Goal: Task Accomplishment & Management: Manage account settings

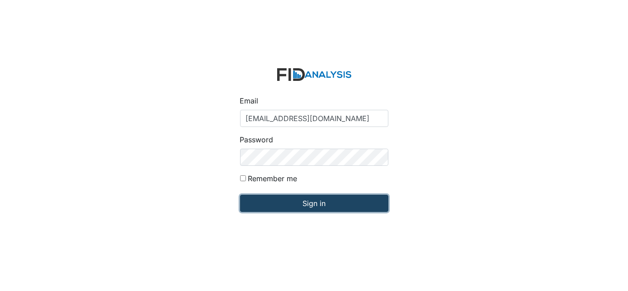
click at [277, 198] on input "Sign in" at bounding box center [314, 203] width 148 height 17
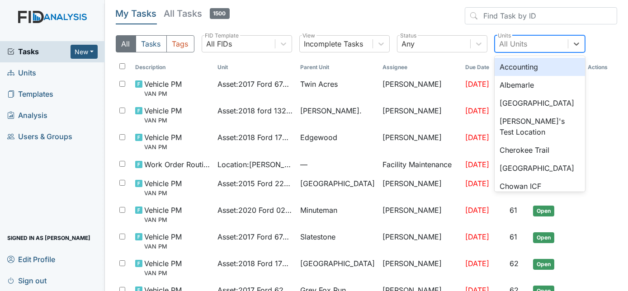
click at [533, 42] on div "All Units" at bounding box center [531, 44] width 73 height 16
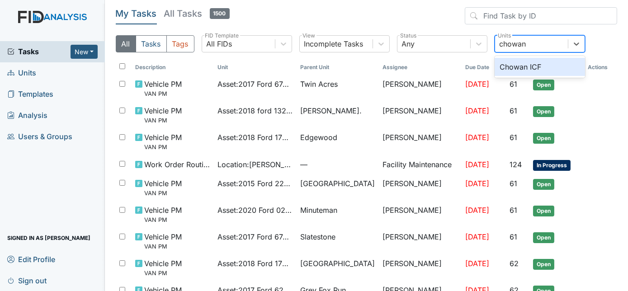
type input "chowan"
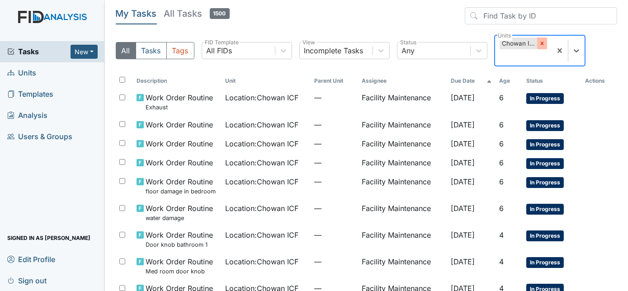
click at [542, 42] on icon at bounding box center [542, 43] width 6 height 6
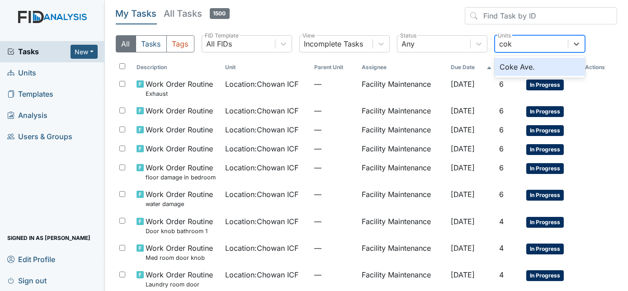
type input "coke"
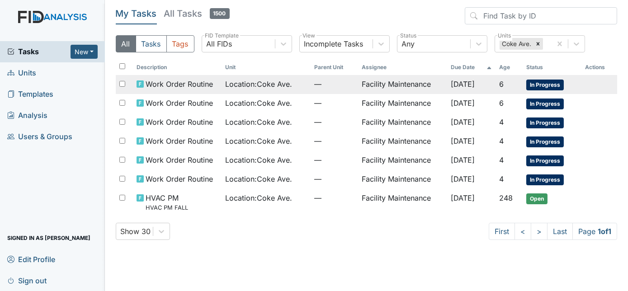
click at [314, 88] on span "—" at bounding box center [334, 84] width 40 height 11
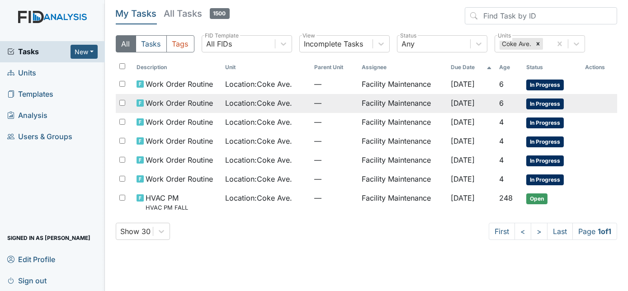
click at [256, 99] on span "Location : Coke Ave." at bounding box center [259, 103] width 67 height 11
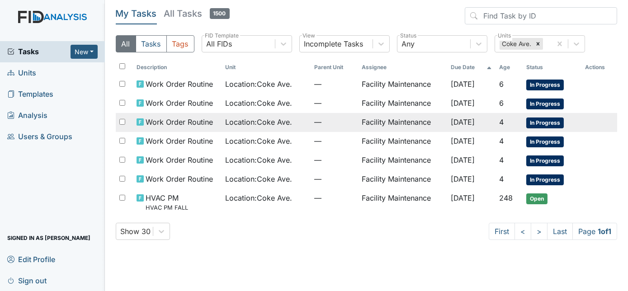
click at [343, 120] on span "—" at bounding box center [334, 122] width 40 height 11
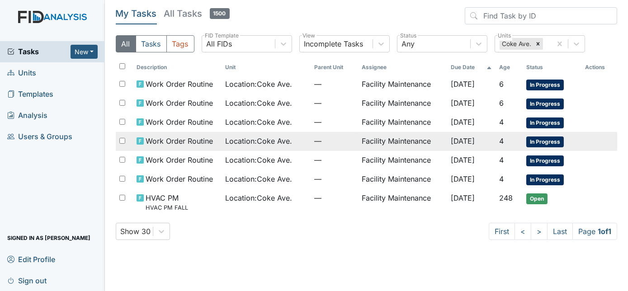
click at [227, 138] on span "Location : Coke Ave." at bounding box center [259, 141] width 67 height 11
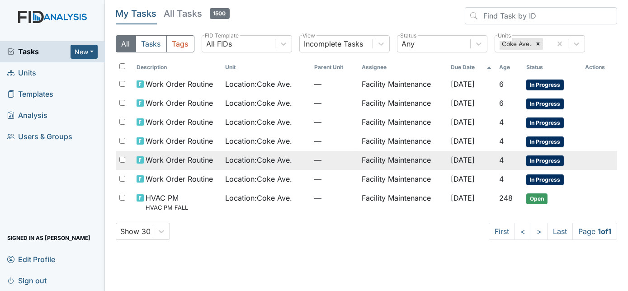
click at [268, 162] on span "Location : Coke Ave." at bounding box center [259, 160] width 67 height 11
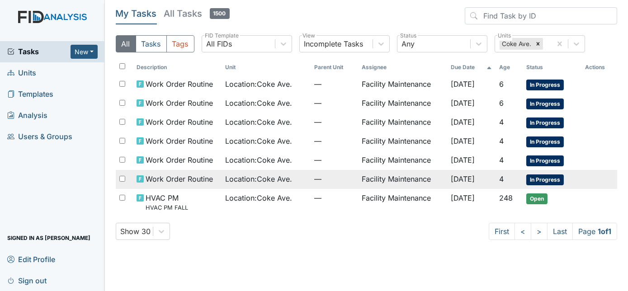
click at [323, 177] on span "—" at bounding box center [334, 179] width 40 height 11
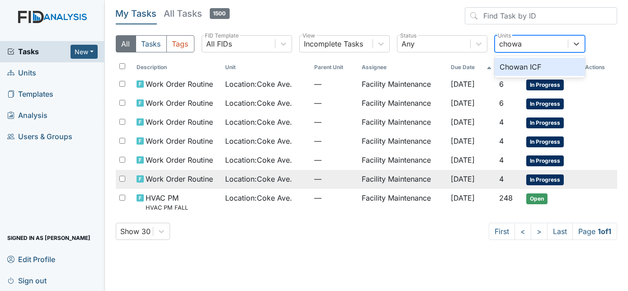
type input "chowan"
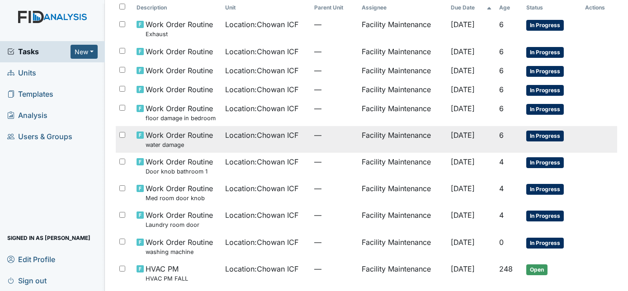
scroll to position [74, 0]
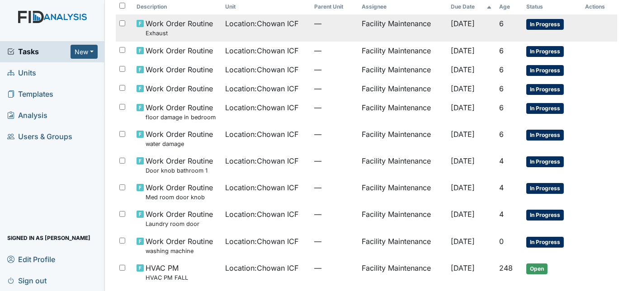
click at [426, 31] on td "Facility Maintenance" at bounding box center [402, 27] width 89 height 27
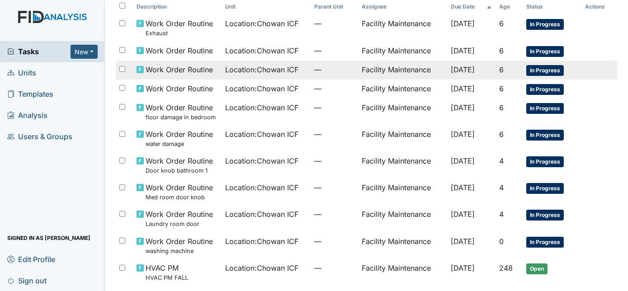
click at [358, 61] on td "Facility Maintenance" at bounding box center [402, 70] width 89 height 19
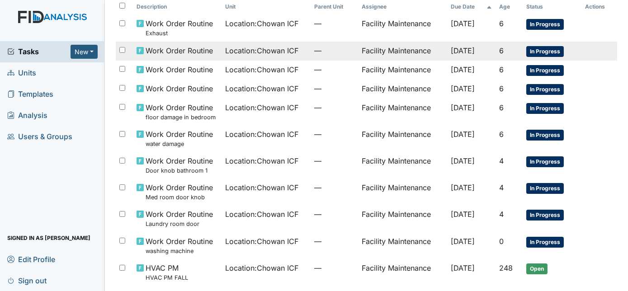
click at [314, 53] on span "—" at bounding box center [334, 50] width 40 height 11
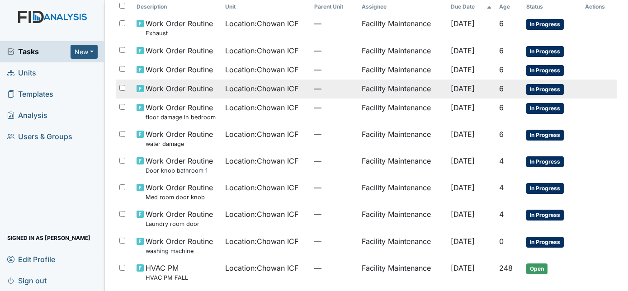
click at [345, 90] on td "—" at bounding box center [333, 89] width 47 height 19
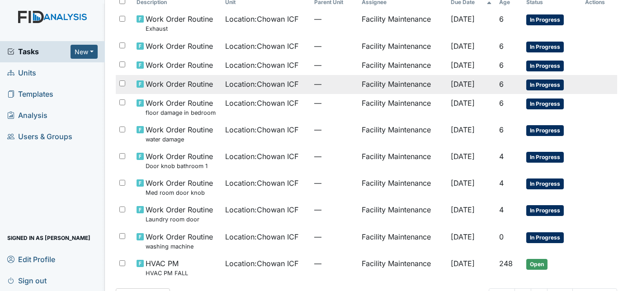
click at [327, 86] on span "—" at bounding box center [334, 84] width 40 height 11
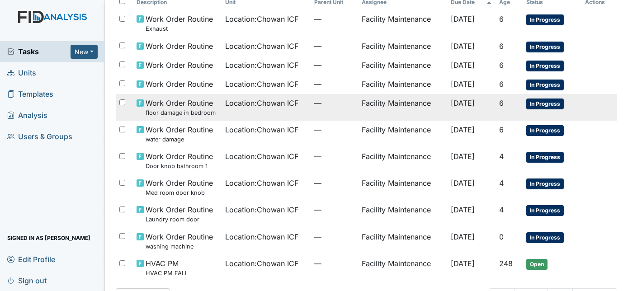
click at [310, 107] on td "—" at bounding box center [333, 107] width 47 height 27
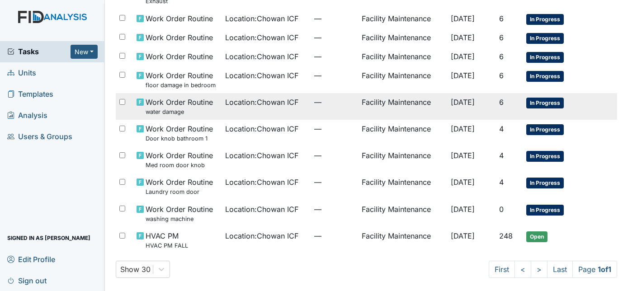
click at [317, 103] on span "—" at bounding box center [334, 102] width 40 height 11
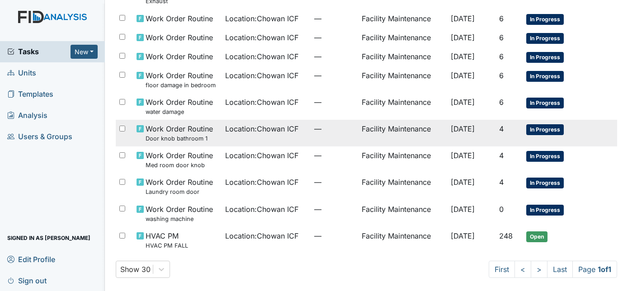
click at [358, 139] on td "Facility Maintenance" at bounding box center [402, 133] width 89 height 27
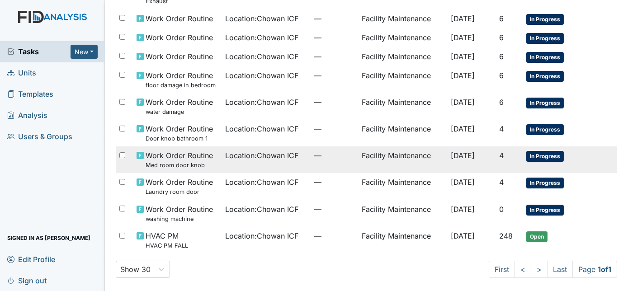
click at [316, 160] on td "—" at bounding box center [333, 159] width 47 height 27
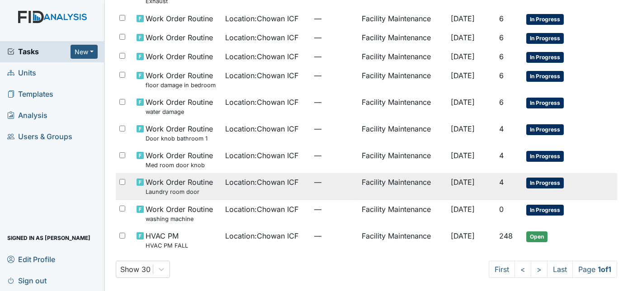
click at [311, 188] on td "—" at bounding box center [333, 186] width 47 height 27
click at [314, 207] on span "—" at bounding box center [334, 209] width 40 height 11
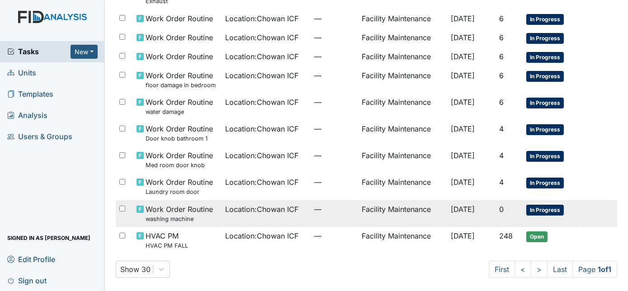
click at [457, 210] on span "Sep 30, 2025" at bounding box center [463, 209] width 24 height 9
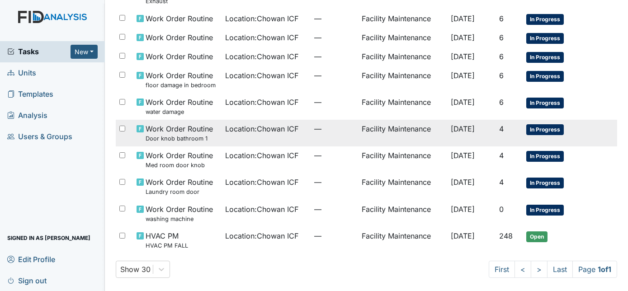
click at [256, 137] on td "Location : Chowan ICF" at bounding box center [266, 133] width 89 height 27
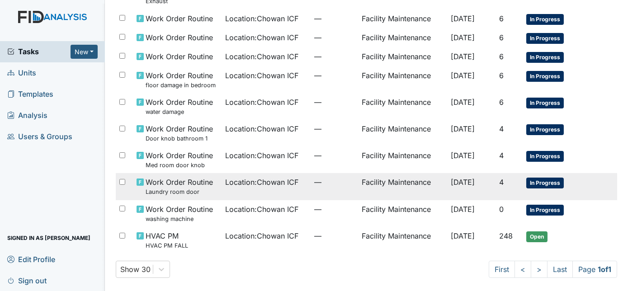
click at [235, 184] on span "Location : Chowan ICF" at bounding box center [262, 182] width 73 height 11
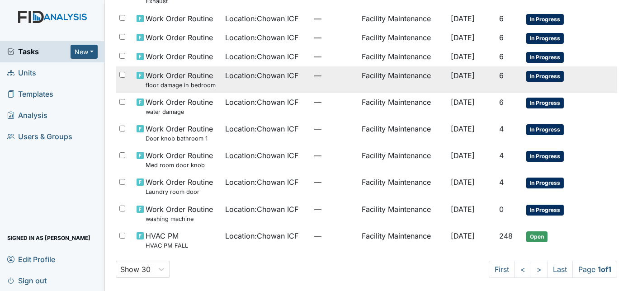
click at [214, 87] on td "Work Order Routine floor damage in bedroom" at bounding box center [177, 79] width 89 height 27
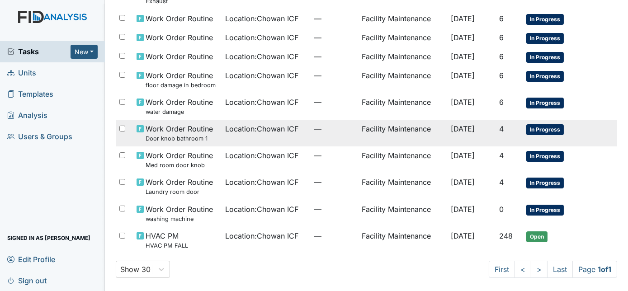
click at [243, 135] on td "Location : Chowan ICF" at bounding box center [266, 133] width 89 height 27
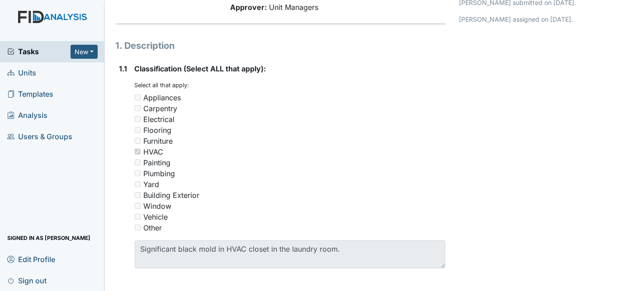
scroll to position [253, 0]
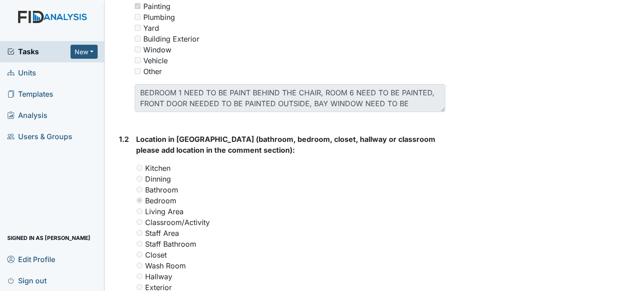
scroll to position [11, 0]
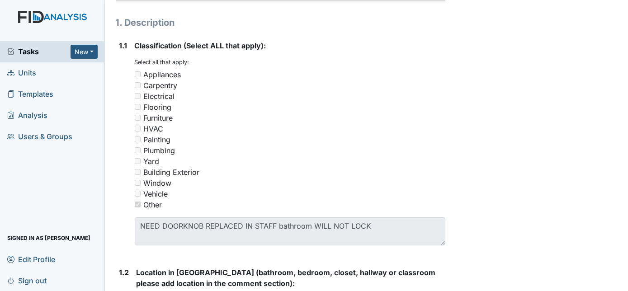
scroll to position [214, 0]
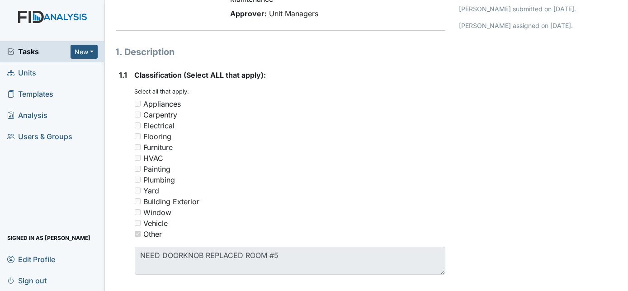
scroll to position [87, 0]
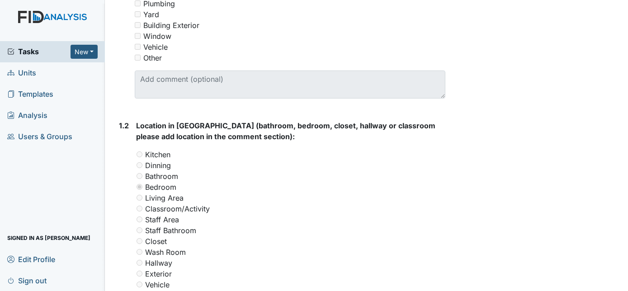
scroll to position [292, 0]
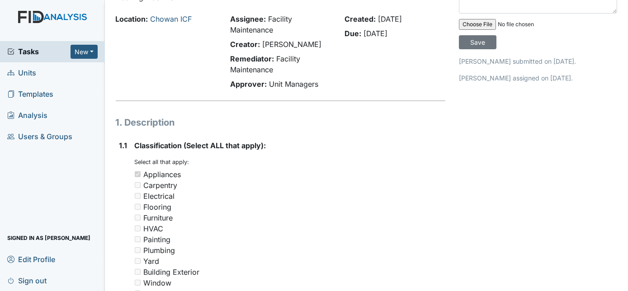
scroll to position [46, 0]
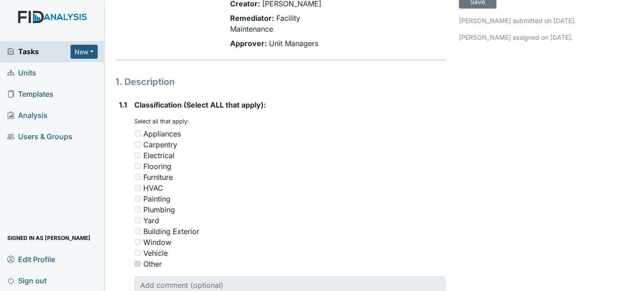
scroll to position [45, 0]
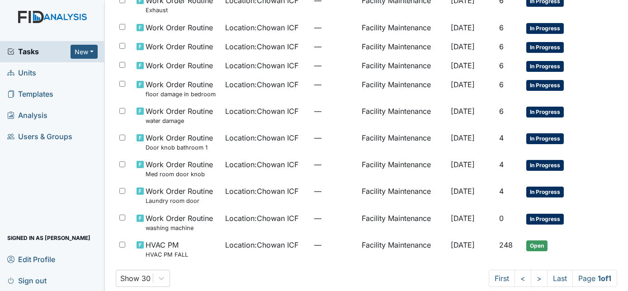
scroll to position [98, 0]
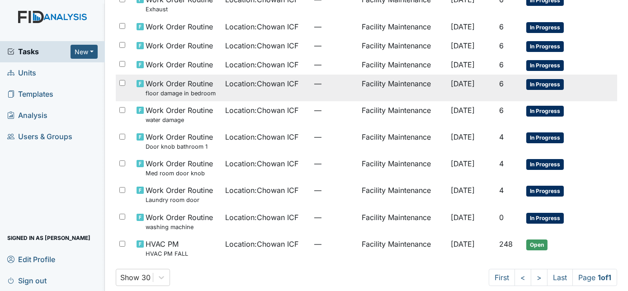
click at [271, 84] on span "Location : Chowan ICF" at bounding box center [262, 83] width 73 height 11
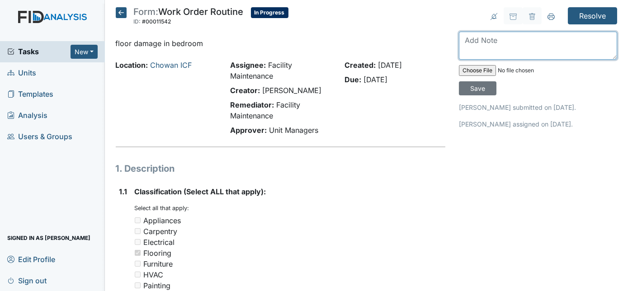
click at [487, 42] on textarea at bounding box center [538, 46] width 158 height 28
type textarea "flooring not bad enough to replace flooring"
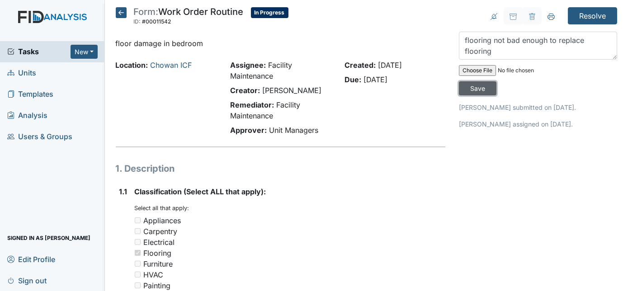
click at [496, 81] on input "Save" at bounding box center [478, 88] width 38 height 14
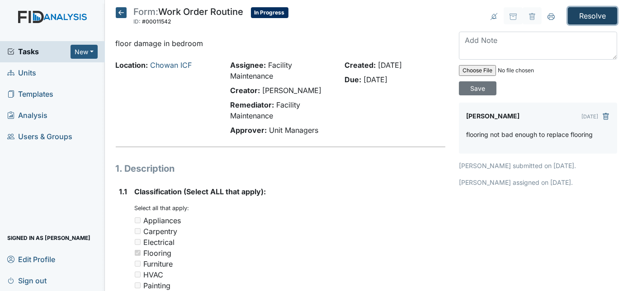
click at [582, 14] on input "Resolve" at bounding box center [592, 15] width 49 height 17
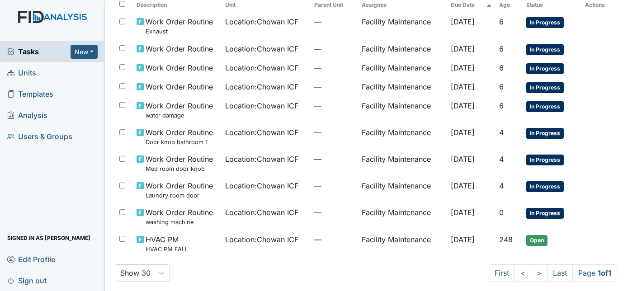
scroll to position [109, 0]
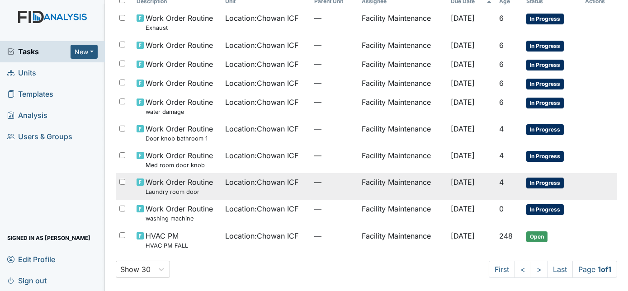
click at [310, 189] on td "—" at bounding box center [333, 186] width 47 height 27
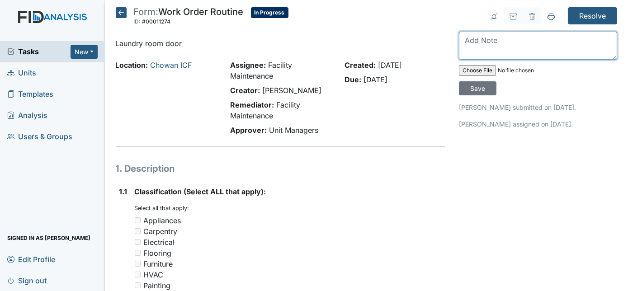
click at [484, 40] on textarea at bounding box center [538, 46] width 158 height 28
type textarea "tightened door hinge screw door closes without problem"
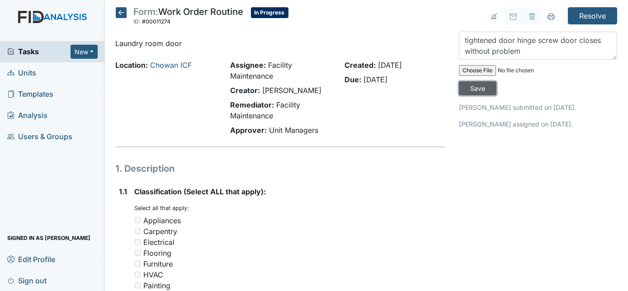
click at [496, 81] on input "Save" at bounding box center [478, 88] width 38 height 14
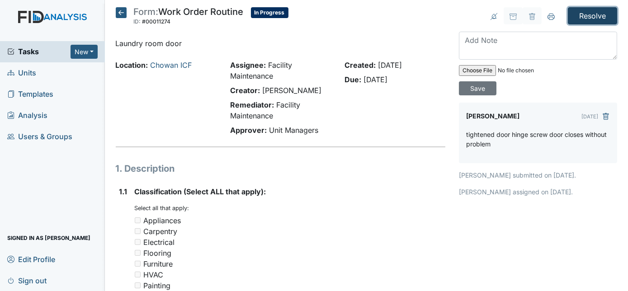
click at [595, 19] on input "Resolve" at bounding box center [592, 15] width 49 height 17
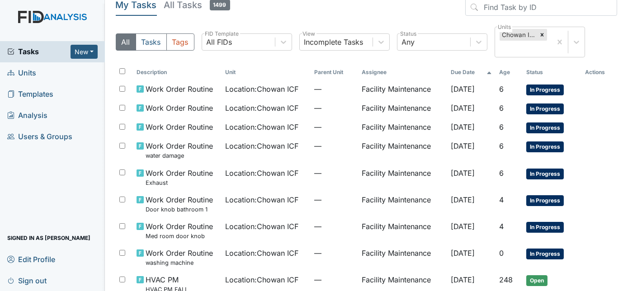
scroll to position [82, 0]
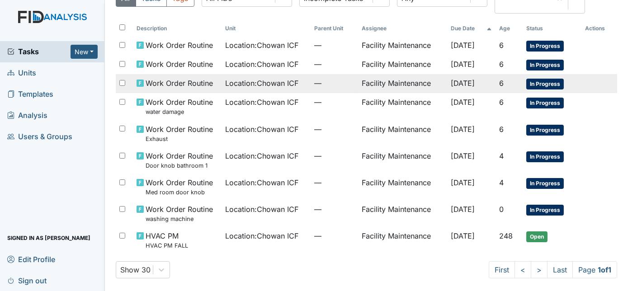
click at [329, 85] on span "—" at bounding box center [334, 83] width 40 height 11
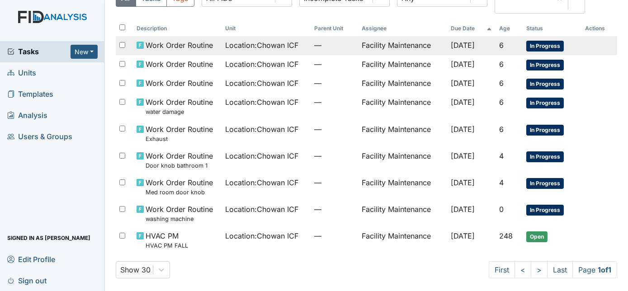
click at [284, 47] on span "Location : Chowan ICF" at bounding box center [262, 45] width 73 height 11
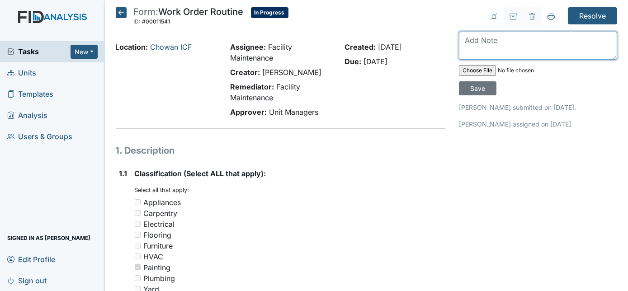
click at [478, 42] on textarea at bounding box center [538, 46] width 158 height 28
type textarea "bedrooms will be painted as needed"
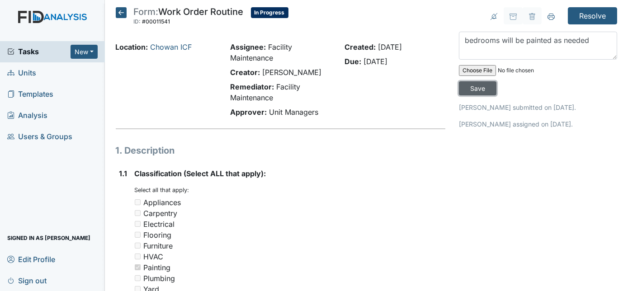
click at [496, 81] on input "Save" at bounding box center [478, 88] width 38 height 14
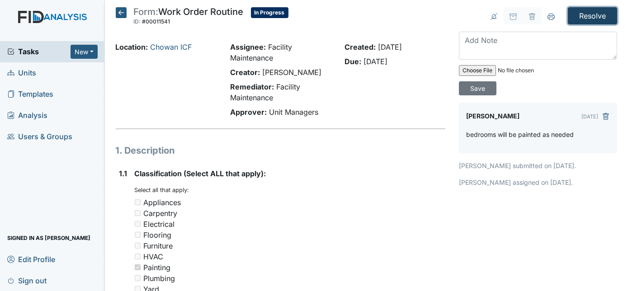
click at [583, 16] on input "Resolve" at bounding box center [592, 15] width 49 height 17
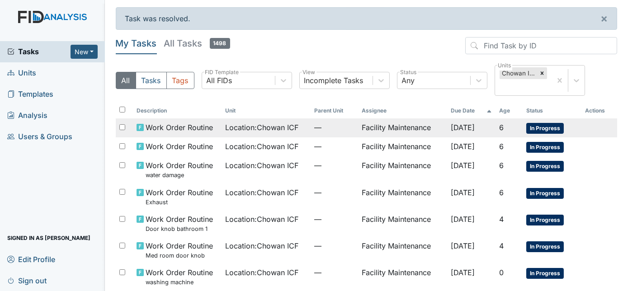
click at [375, 130] on td "Facility Maintenance" at bounding box center [402, 127] width 89 height 19
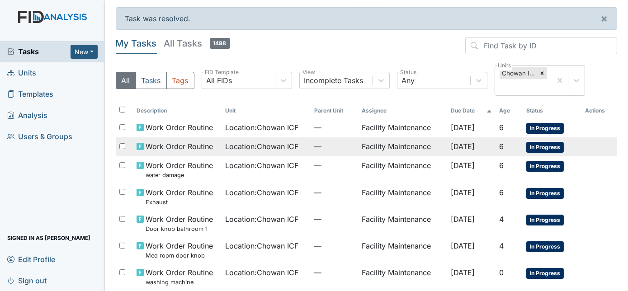
click at [275, 150] on span "Location : Chowan ICF" at bounding box center [262, 146] width 73 height 11
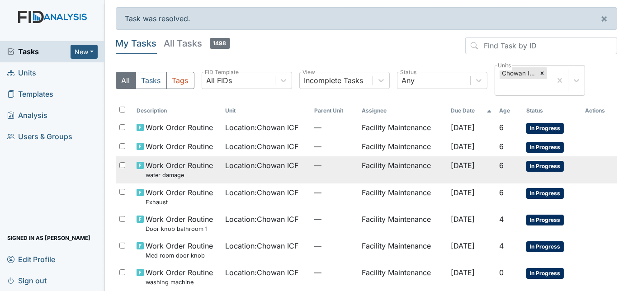
click at [290, 175] on td "Location : Chowan ICF" at bounding box center [266, 169] width 89 height 27
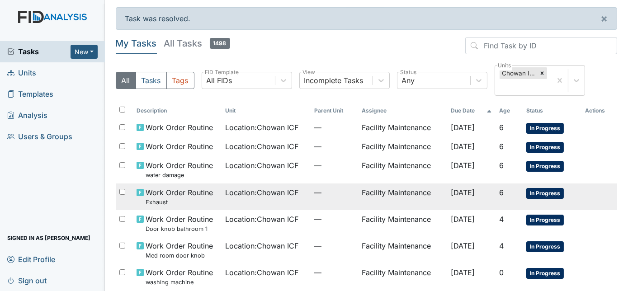
click at [358, 195] on td "Facility Maintenance" at bounding box center [402, 196] width 89 height 27
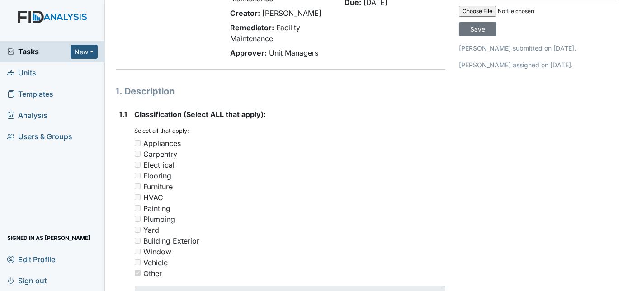
scroll to position [5, 0]
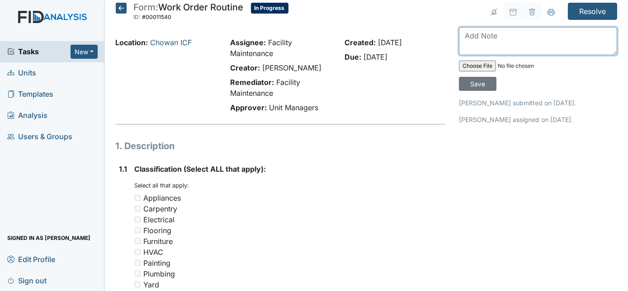
click at [500, 38] on textarea at bounding box center [538, 41] width 158 height 28
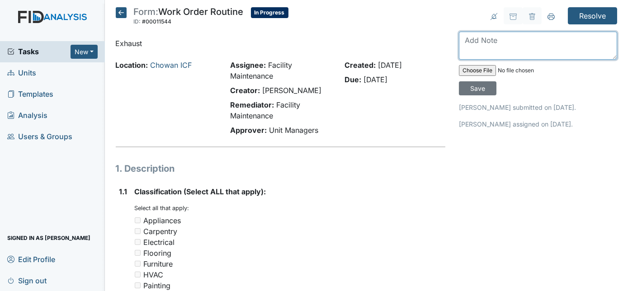
click at [507, 48] on textarea at bounding box center [538, 46] width 158 height 28
type textarea "black mold has been kilz and painted"
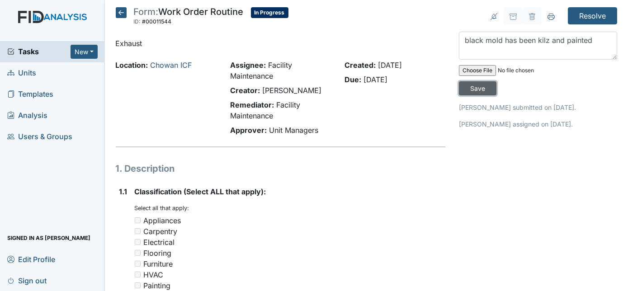
click at [496, 81] on input "Save" at bounding box center [478, 88] width 38 height 14
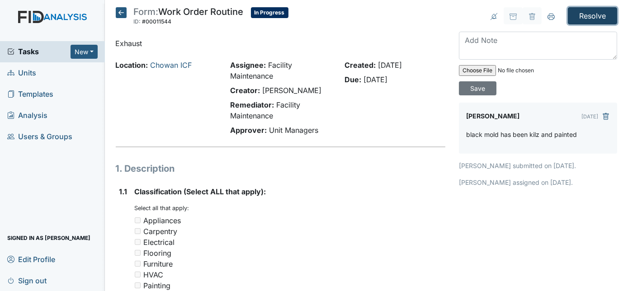
click at [587, 15] on input "Resolve" at bounding box center [592, 15] width 49 height 17
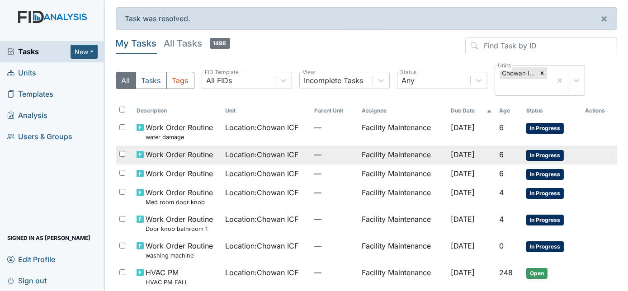
click at [358, 158] on td "Facility Maintenance" at bounding box center [402, 155] width 89 height 19
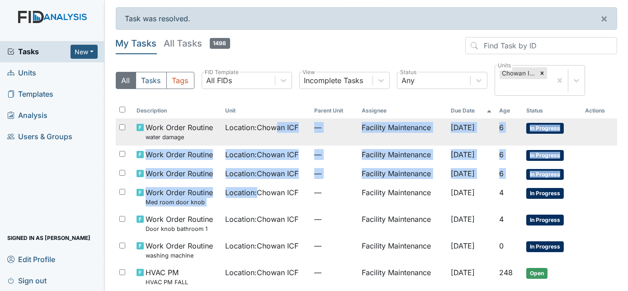
drag, startPoint x: 250, startPoint y: 199, endPoint x: 271, endPoint y: 125, distance: 76.4
click at [271, 125] on tbody "Work Order Routine water damage Location : Chowan ICF — Facility Maintenance [D…" at bounding box center [367, 204] width 502 height 172
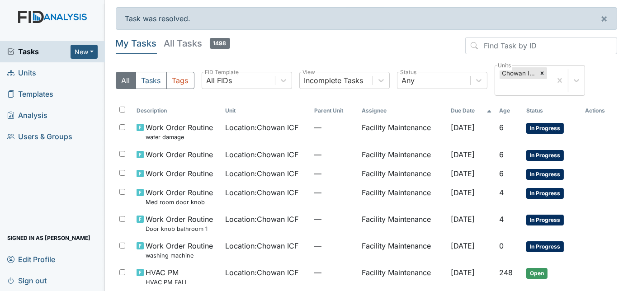
drag, startPoint x: 271, startPoint y: 125, endPoint x: 259, endPoint y: 110, distance: 19.3
click at [259, 110] on th "Unit" at bounding box center [266, 110] width 89 height 15
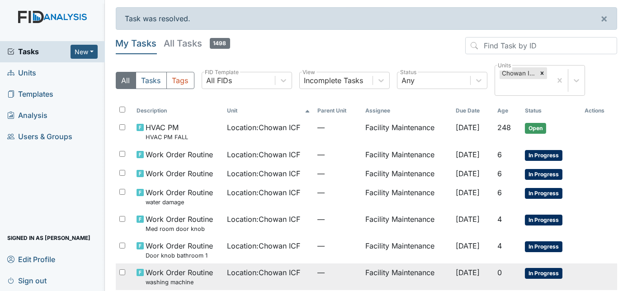
click at [242, 273] on span "Location : Chowan ICF" at bounding box center [263, 272] width 73 height 11
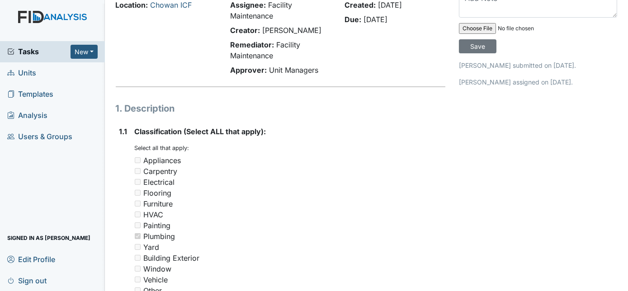
scroll to position [8, 0]
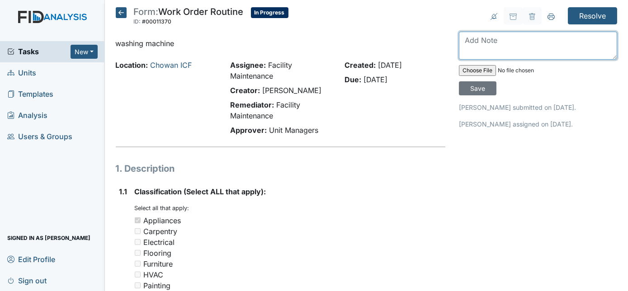
click at [475, 36] on textarea at bounding box center [538, 46] width 158 height 28
type textarea "dryer has been replaced"
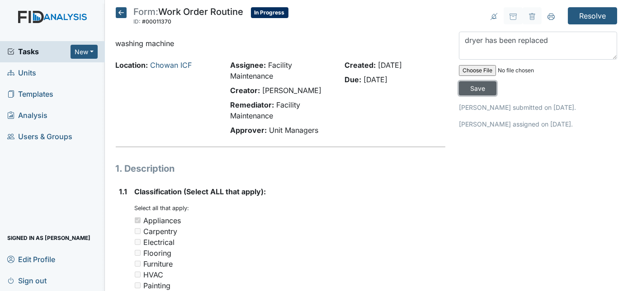
click at [496, 81] on input "Save" at bounding box center [478, 88] width 38 height 14
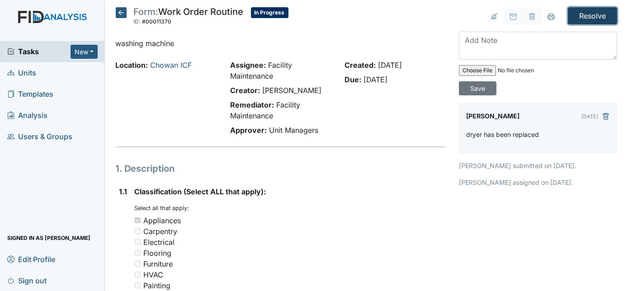
click at [587, 15] on input "Resolve" at bounding box center [592, 15] width 49 height 17
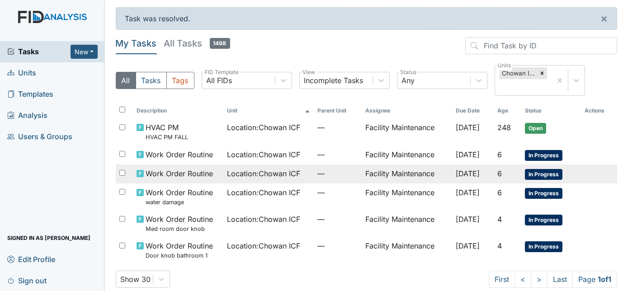
click at [362, 174] on td "Facility Maintenance" at bounding box center [407, 174] width 90 height 19
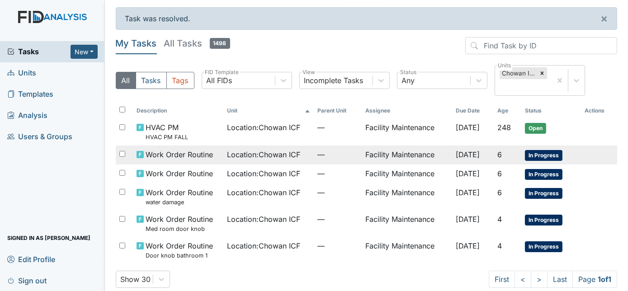
click at [249, 160] on td "Location : Chowan ICF" at bounding box center [268, 155] width 90 height 19
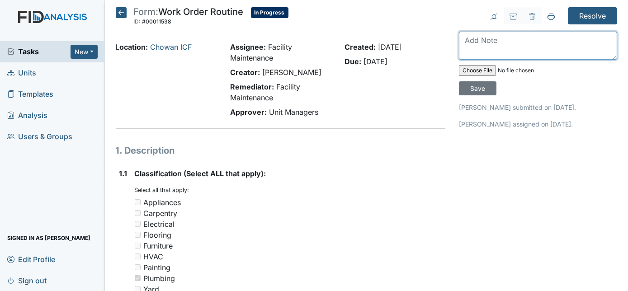
click at [537, 38] on textarea at bounding box center [538, 46] width 158 height 28
type textarea "drain has been cleaned out"
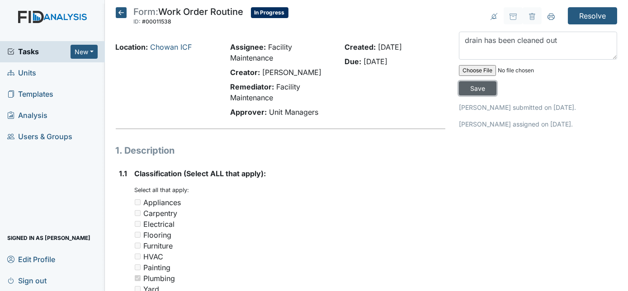
click at [496, 81] on input "Save" at bounding box center [478, 88] width 38 height 14
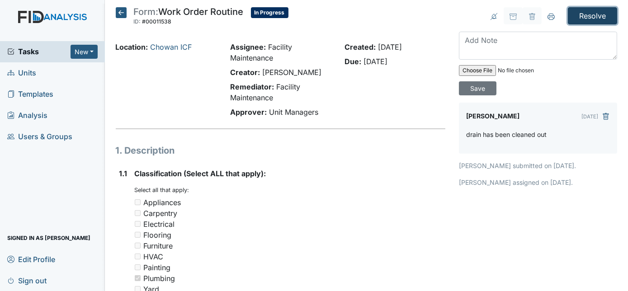
click at [590, 21] on input "Resolve" at bounding box center [592, 15] width 49 height 17
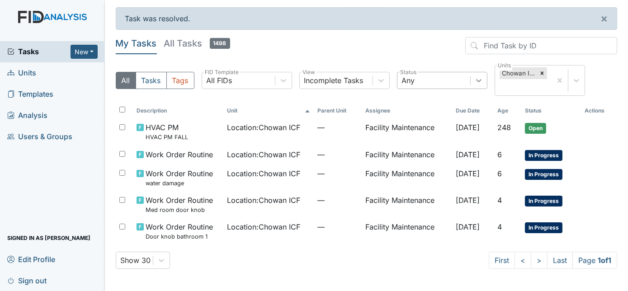
click at [473, 85] on div at bounding box center [478, 80] width 16 height 16
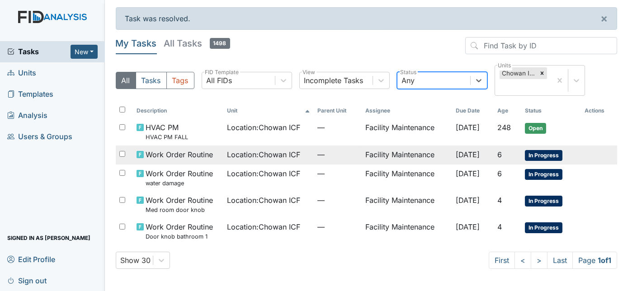
click at [362, 155] on td "Facility Maintenance" at bounding box center [407, 155] width 90 height 19
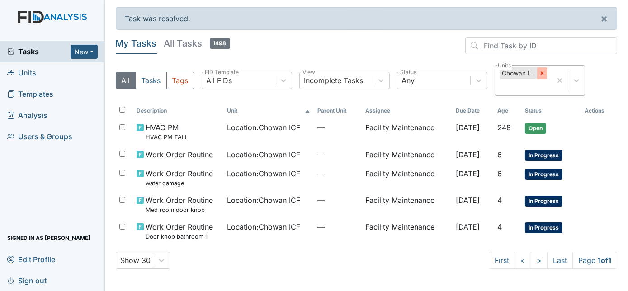
click at [543, 73] on icon at bounding box center [542, 73] width 6 height 6
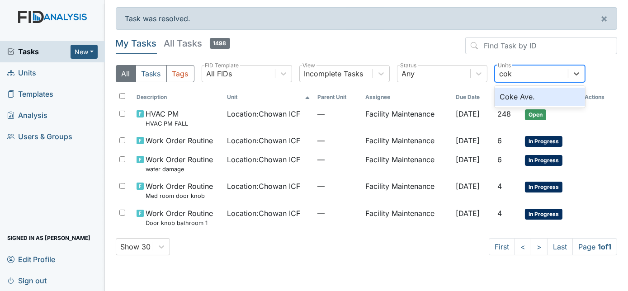
type input "coke"
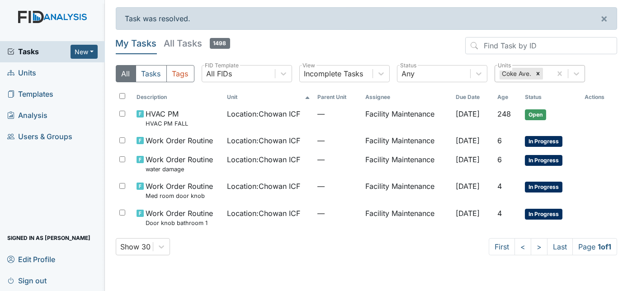
click at [407, 258] on div "My Tasks All Tasks 1498 All Tasks Tags All FIDs FID Template Incomplete Tasks V…" at bounding box center [367, 150] width 502 height 226
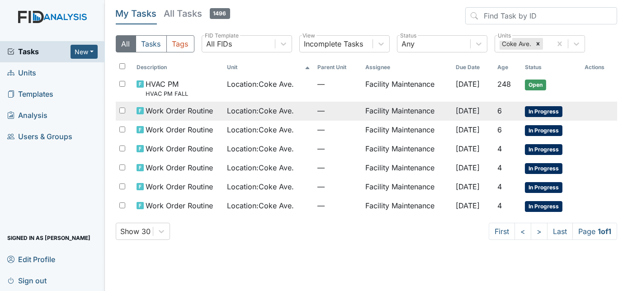
click at [229, 113] on span "Location : [GEOGRAPHIC_DATA]." at bounding box center [260, 110] width 67 height 11
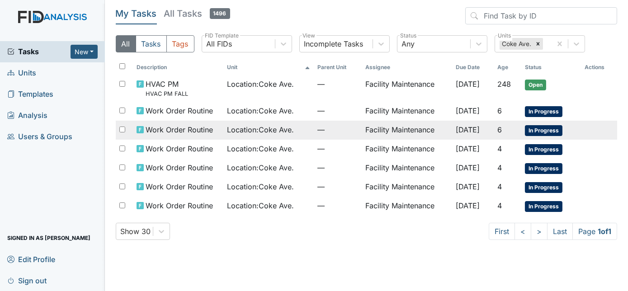
click at [277, 137] on td "Location : [GEOGRAPHIC_DATA]." at bounding box center [268, 130] width 90 height 19
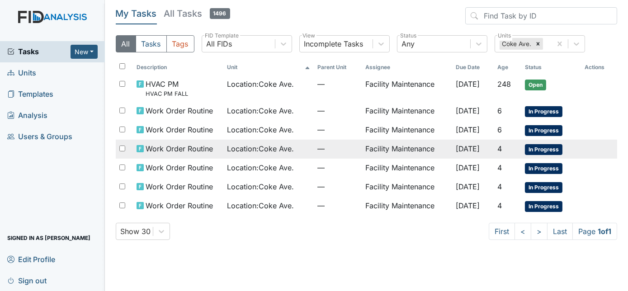
click at [245, 146] on span "Location : [GEOGRAPHIC_DATA]." at bounding box center [260, 148] width 67 height 11
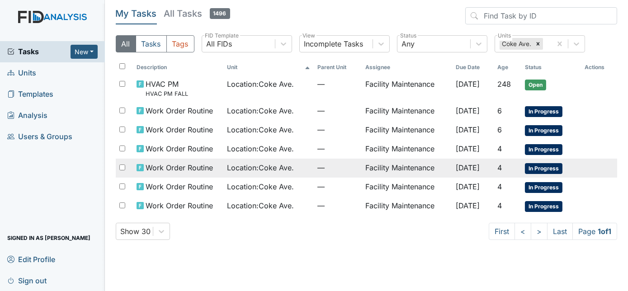
click at [281, 165] on span "Location : [GEOGRAPHIC_DATA]." at bounding box center [260, 167] width 67 height 11
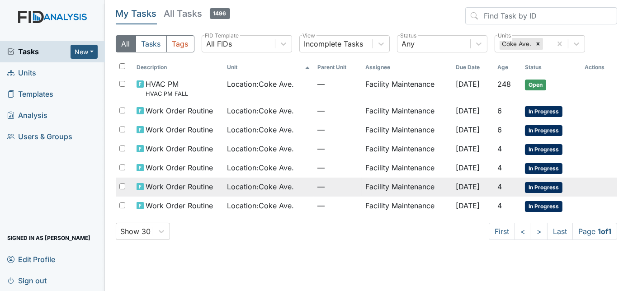
click at [270, 181] on span "Location : [GEOGRAPHIC_DATA]." at bounding box center [260, 186] width 67 height 11
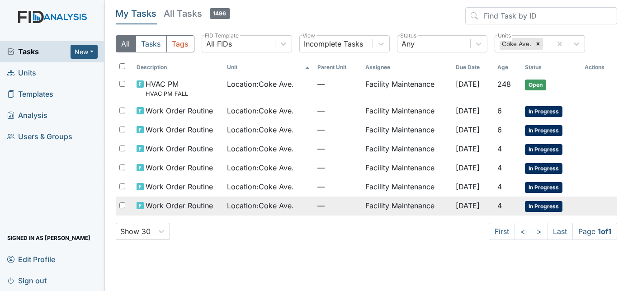
click at [271, 208] on span "Location : [GEOGRAPHIC_DATA]." at bounding box center [260, 205] width 67 height 11
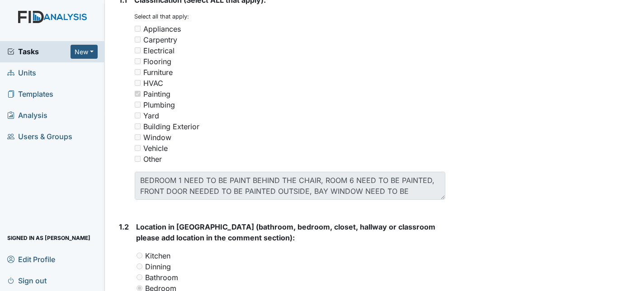
scroll to position [234, 0]
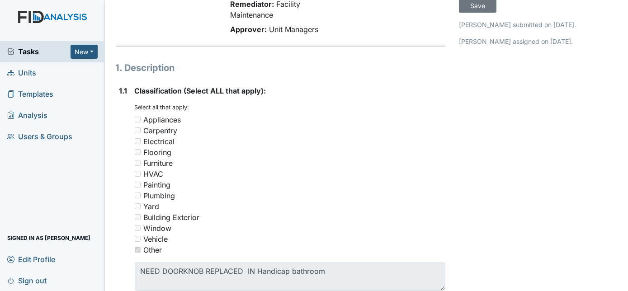
scroll to position [49, 0]
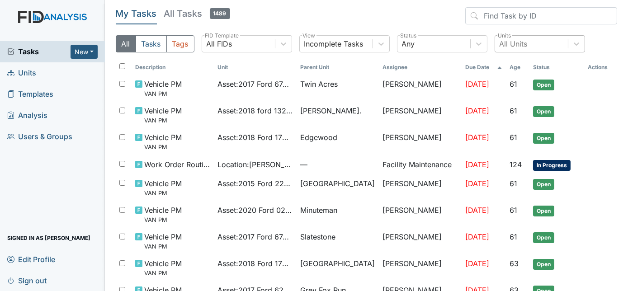
click at [536, 40] on div "All Units" at bounding box center [531, 44] width 73 height 16
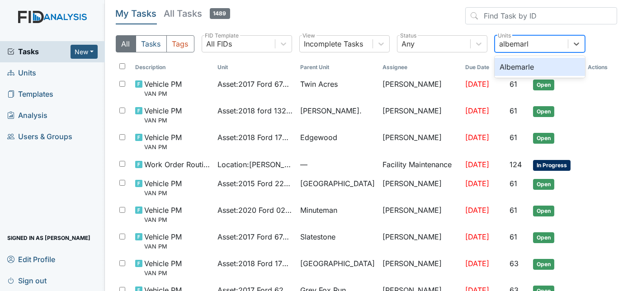
type input "albemarle"
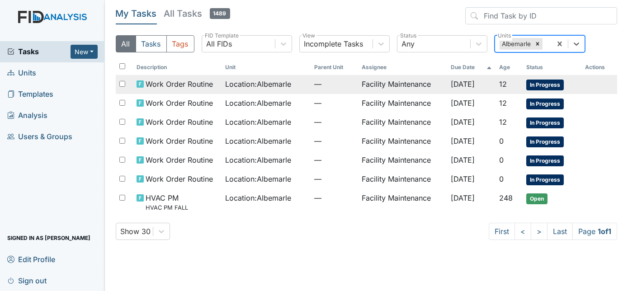
click at [329, 93] on td "—" at bounding box center [333, 84] width 47 height 19
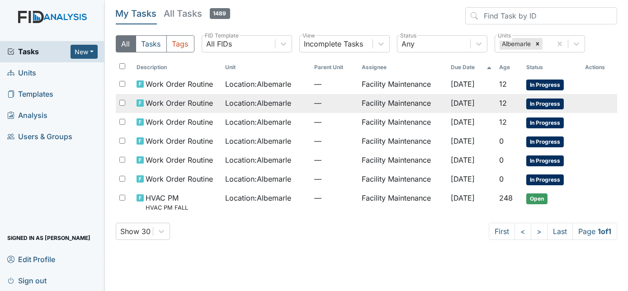
click at [246, 106] on span "Location : Albemarle" at bounding box center [259, 103] width 66 height 11
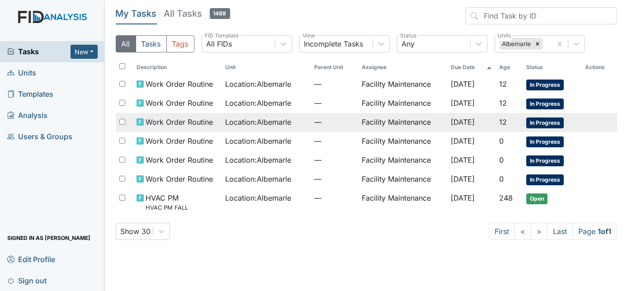
click at [310, 125] on td "—" at bounding box center [333, 122] width 47 height 19
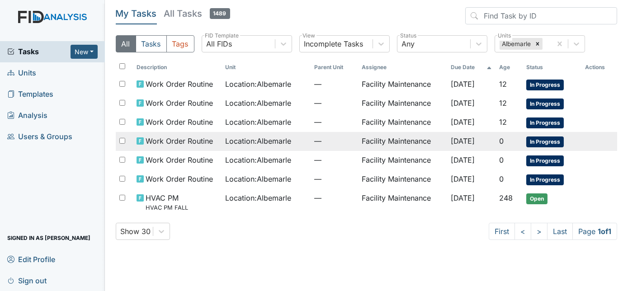
click at [272, 137] on span "Location : Albemarle" at bounding box center [259, 141] width 66 height 11
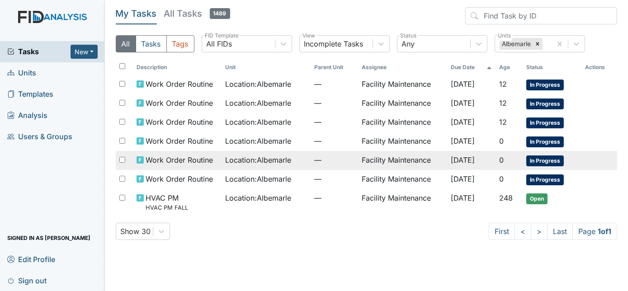
click at [237, 159] on span "Location : Albemarle" at bounding box center [259, 160] width 66 height 11
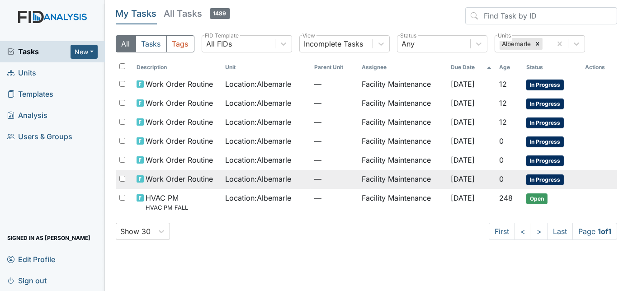
click at [279, 176] on span "Location : Albemarle" at bounding box center [259, 179] width 66 height 11
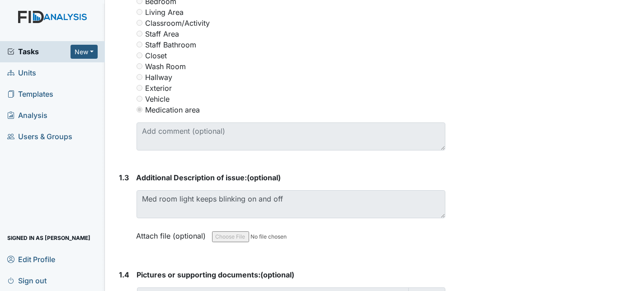
scroll to position [47, 0]
